Goal: Task Accomplishment & Management: Manage account settings

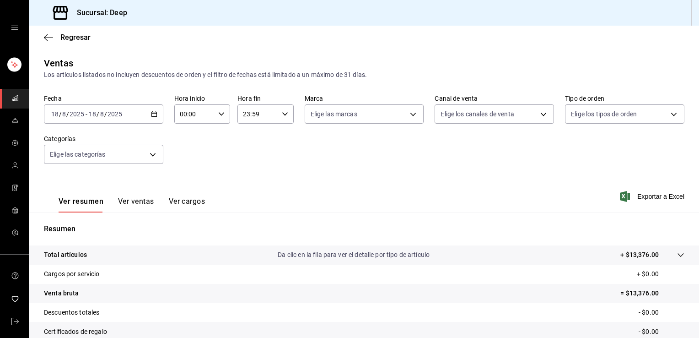
scroll to position [101, 0]
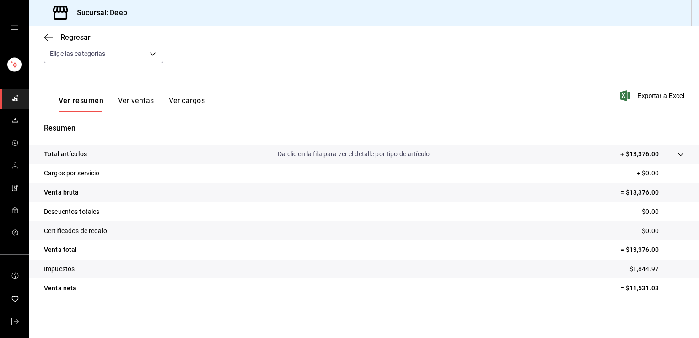
click at [377, 80] on div "Ver resumen Ver ventas Ver cargos Exportar a Excel" at bounding box center [364, 93] width 670 height 38
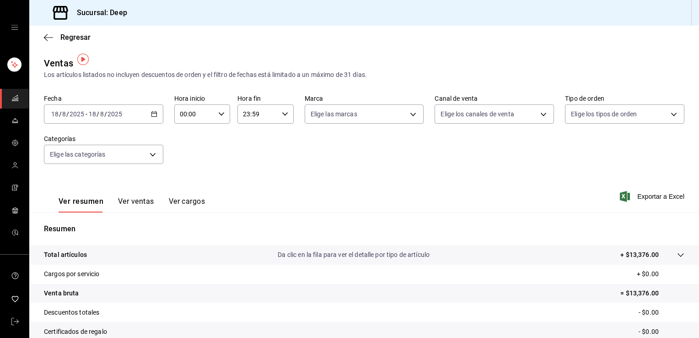
scroll to position [0, 0]
click at [77, 33] on span "Regresar" at bounding box center [75, 37] width 30 height 9
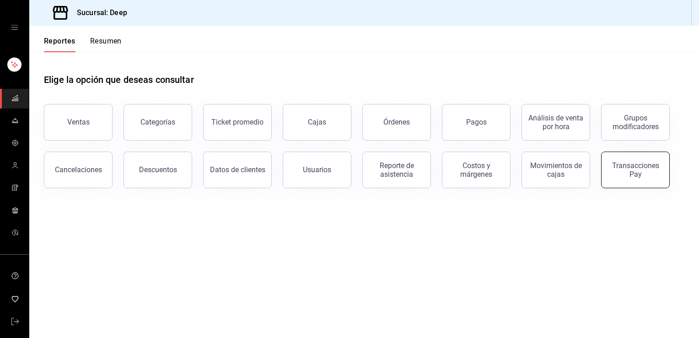
click at [640, 176] on div "Transacciones Pay" at bounding box center [635, 169] width 57 height 17
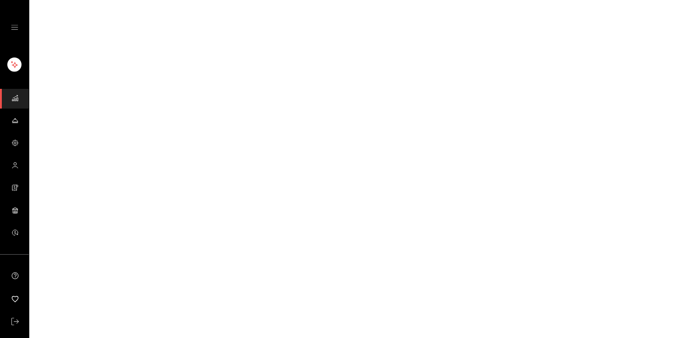
click at [640, 0] on html "GANA 1 MES GRATIS EN TU SUSCRIPCIÓN AQUÍ ¿Recuerdas cómo empezó tu restaurante?…" at bounding box center [349, 0] width 699 height 0
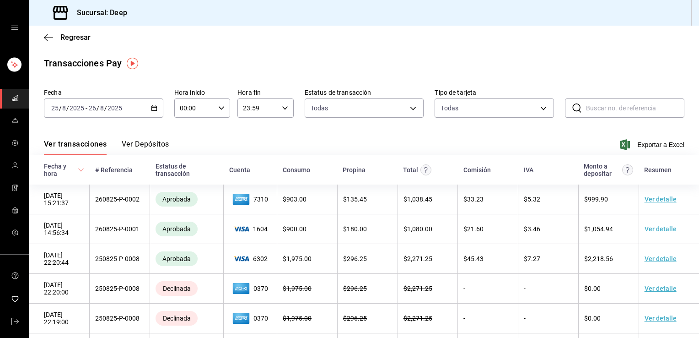
click at [94, 110] on input "26" at bounding box center [92, 107] width 8 height 7
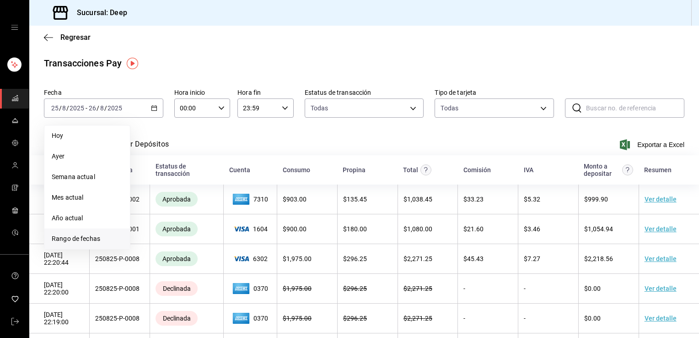
click at [95, 238] on span "Rango de fechas" at bounding box center [87, 239] width 71 height 10
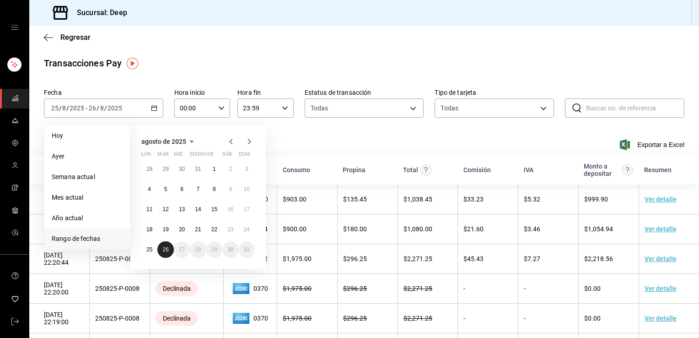
click at [167, 249] on abbr "26" at bounding box center [165, 249] width 6 height 6
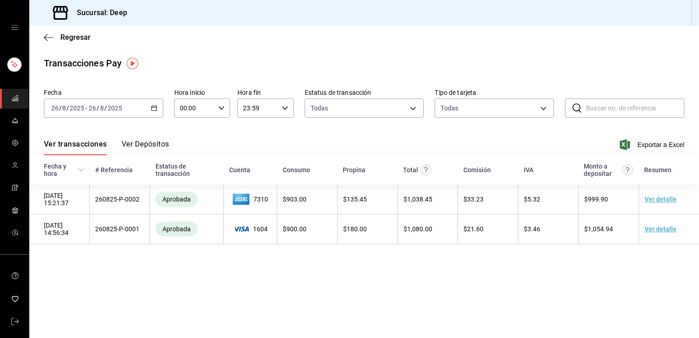
click at [134, 107] on div "[DATE] [DATE] - [DATE] [DATE]" at bounding box center [103, 107] width 119 height 19
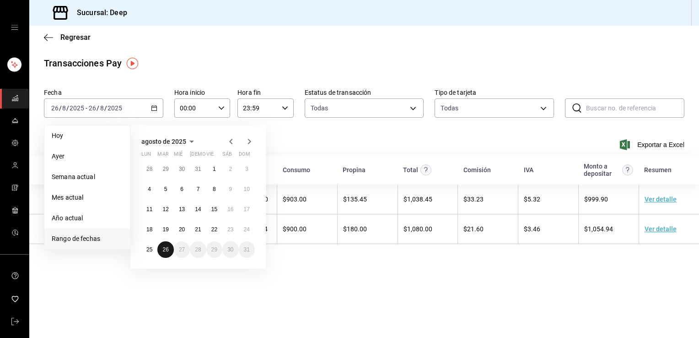
click at [165, 251] on abbr "26" at bounding box center [165, 249] width 6 height 6
click at [166, 248] on abbr "26" at bounding box center [165, 249] width 6 height 6
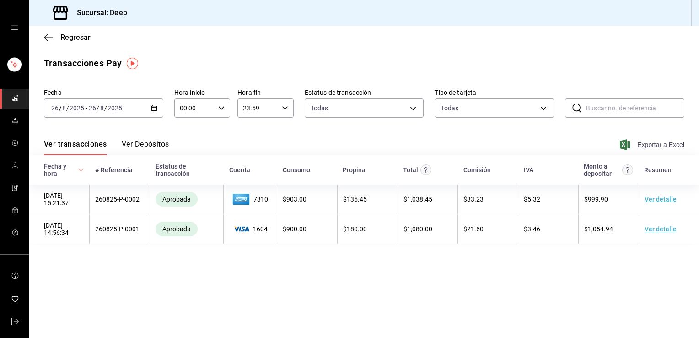
click at [657, 147] on span "Exportar a Excel" at bounding box center [653, 144] width 63 height 11
click at [81, 38] on span "Regresar" at bounding box center [75, 37] width 30 height 9
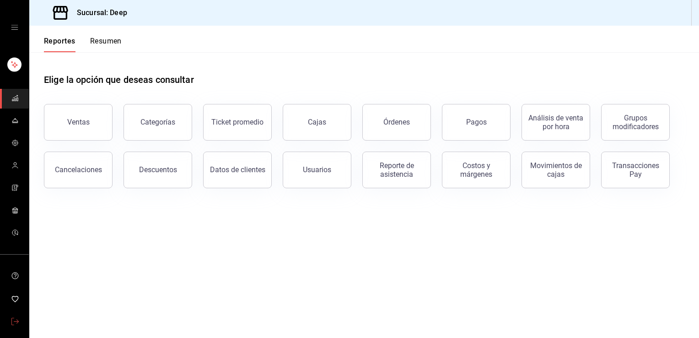
click at [11, 320] on icon "mailbox folders" at bounding box center [14, 321] width 7 height 7
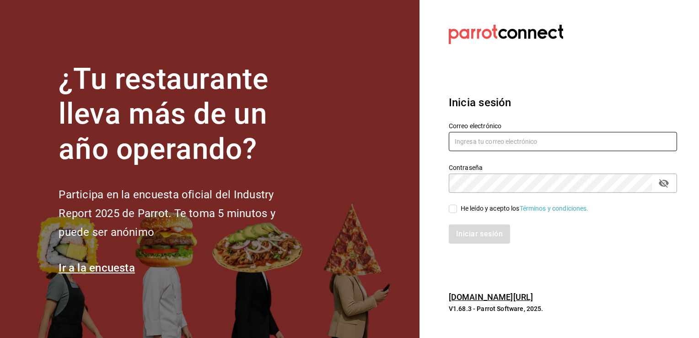
type input "[EMAIL_ADDRESS][DOMAIN_NAME]"
drag, startPoint x: 548, startPoint y: 142, endPoint x: 343, endPoint y: 183, distance: 209.1
click at [343, 183] on div "¿Tu restaurante lleva más de un año operando? Participa en la encuesta oficial …" at bounding box center [349, 169] width 699 height 338
type input "[EMAIL_ADDRESS][DOMAIN_NAME]"
click at [454, 209] on input "He leído y acepto los Términos y condiciones." at bounding box center [453, 209] width 8 height 8
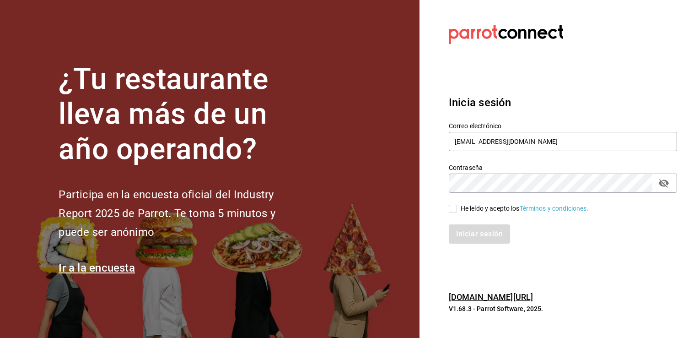
checkbox input "true"
click at [486, 236] on button "Iniciar sesión" at bounding box center [480, 233] width 62 height 19
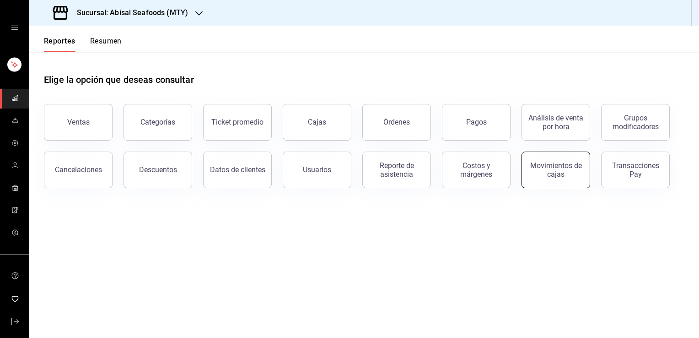
click at [562, 171] on div "Movimientos de cajas" at bounding box center [556, 169] width 57 height 17
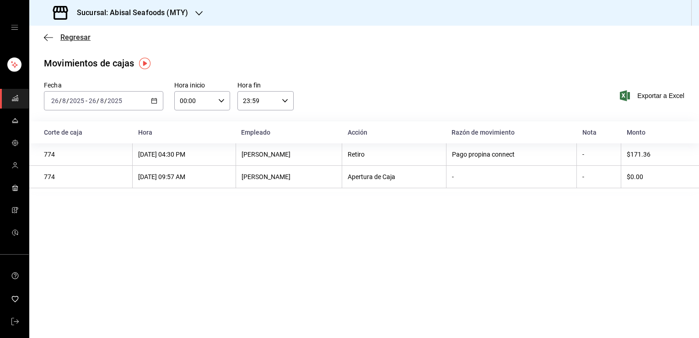
click at [62, 38] on span "Regresar" at bounding box center [75, 37] width 30 height 9
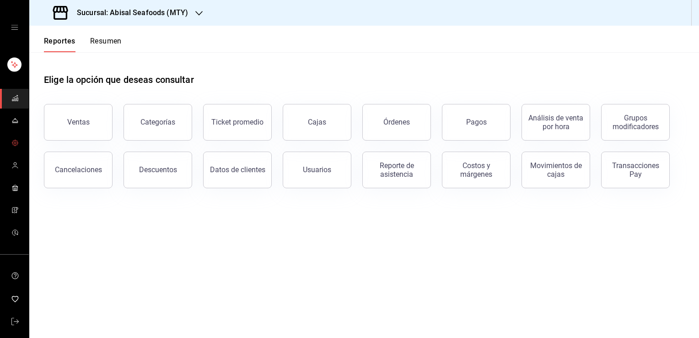
click at [14, 140] on icon "mailbox folders" at bounding box center [14, 142] width 5 height 5
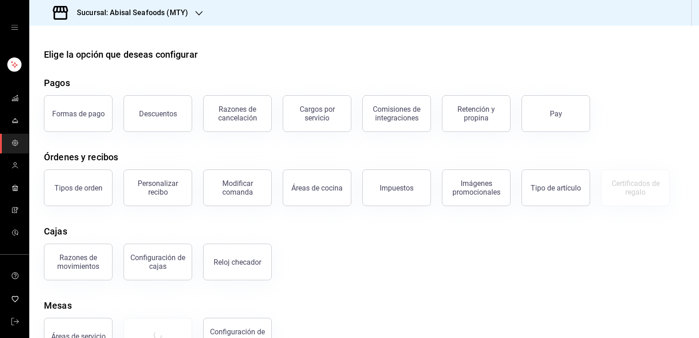
click at [395, 257] on div "Razones de movimientos Configuración de cajas Reloj checador" at bounding box center [359, 256] width 652 height 48
click at [170, 255] on div "Configuración de cajas" at bounding box center [158, 261] width 57 height 17
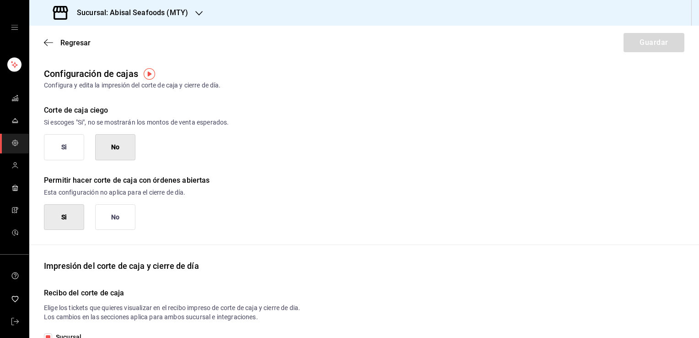
click at [55, 215] on button "Si" at bounding box center [64, 217] width 40 height 26
click at [54, 214] on button "Si" at bounding box center [64, 217] width 40 height 26
click at [108, 217] on button "No" at bounding box center [115, 217] width 40 height 26
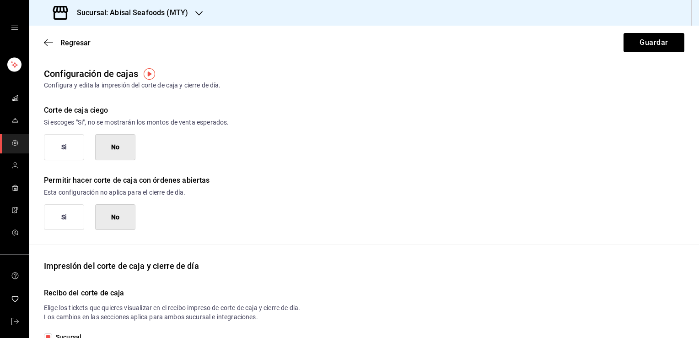
click at [188, 221] on div "Si No" at bounding box center [364, 217] width 641 height 26
click at [65, 142] on button "Si" at bounding box center [64, 147] width 40 height 26
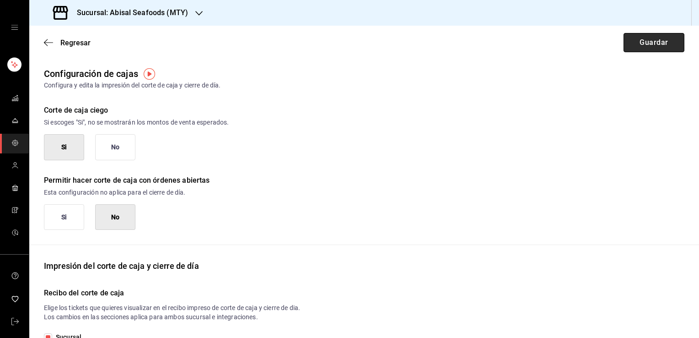
click at [639, 40] on button "Guardar" at bounding box center [654, 42] width 61 height 19
